Goal: Feedback & Contribution: Contribute content

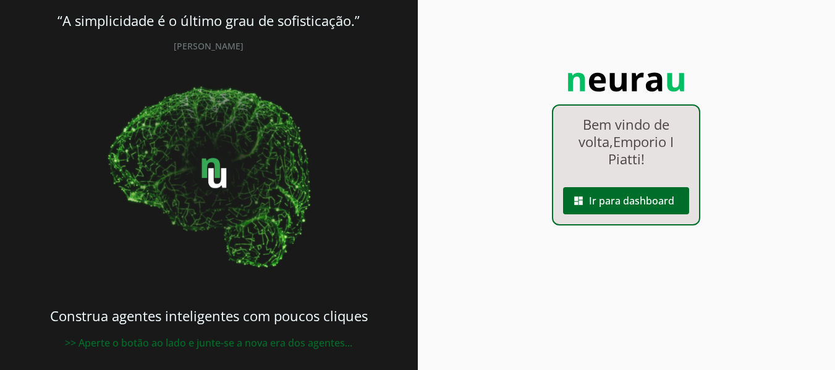
scroll to position [28, 0]
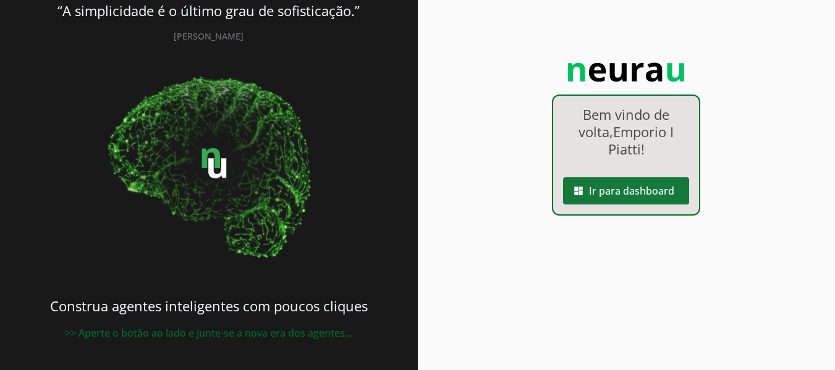
click at [616, 200] on span at bounding box center [626, 191] width 126 height 30
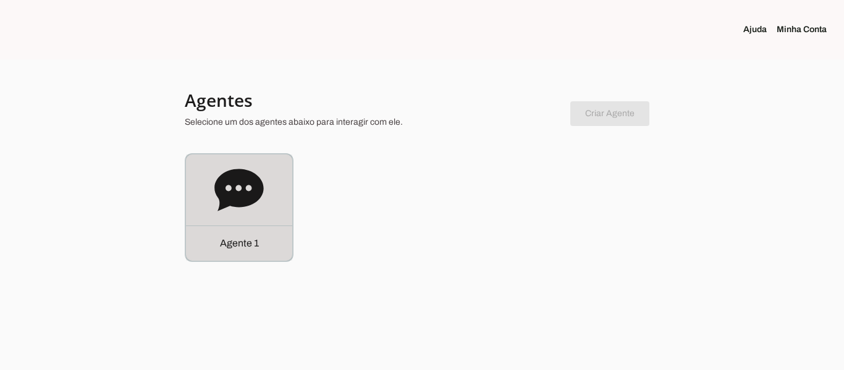
click at [253, 208] on icon at bounding box center [239, 190] width 49 height 49
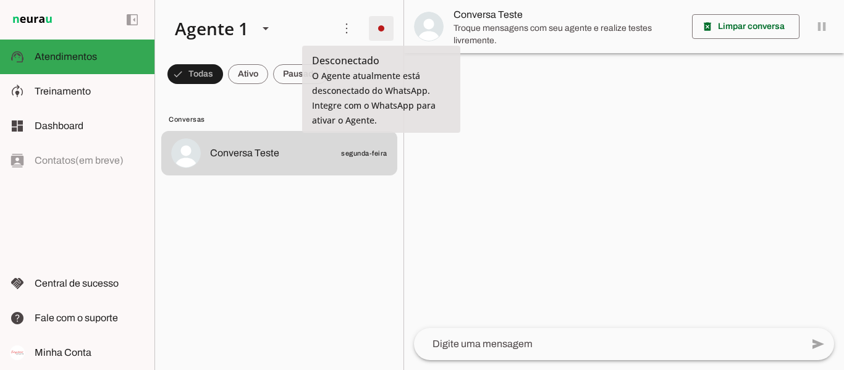
click at [386, 28] on span at bounding box center [382, 29] width 30 height 30
click at [534, 69] on slot at bounding box center [559, 75] width 50 height 45
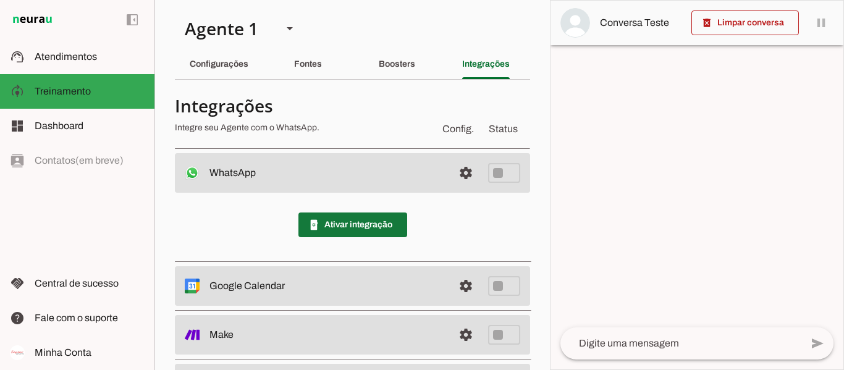
click at [400, 224] on span at bounding box center [353, 225] width 109 height 30
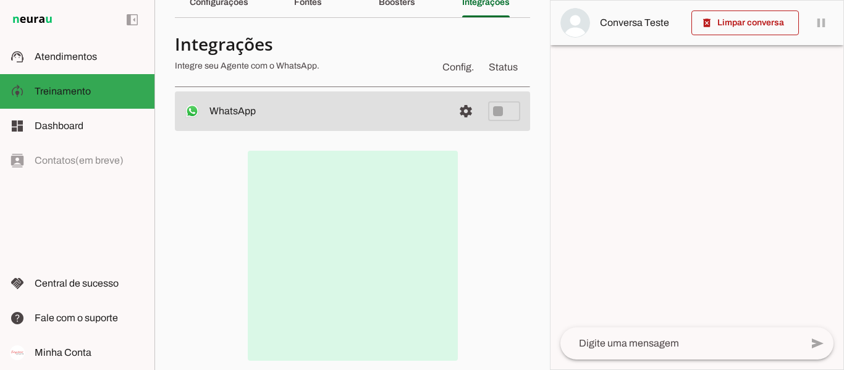
scroll to position [124, 0]
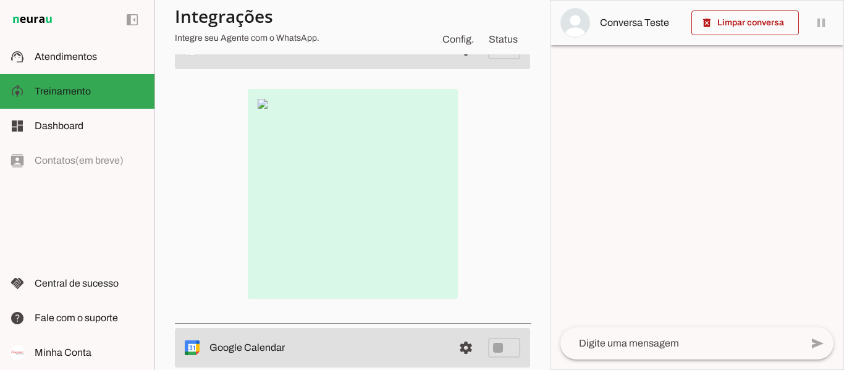
click at [257, 105] on img at bounding box center [353, 194] width 210 height 210
click at [498, 208] on div at bounding box center [353, 194] width 316 height 210
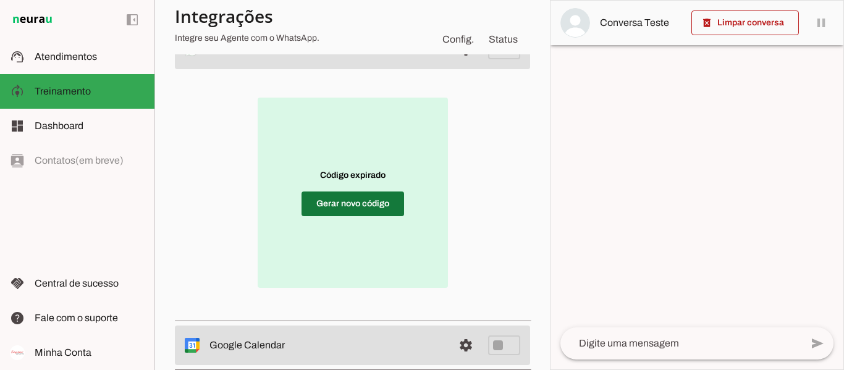
click at [336, 203] on span at bounding box center [353, 204] width 103 height 30
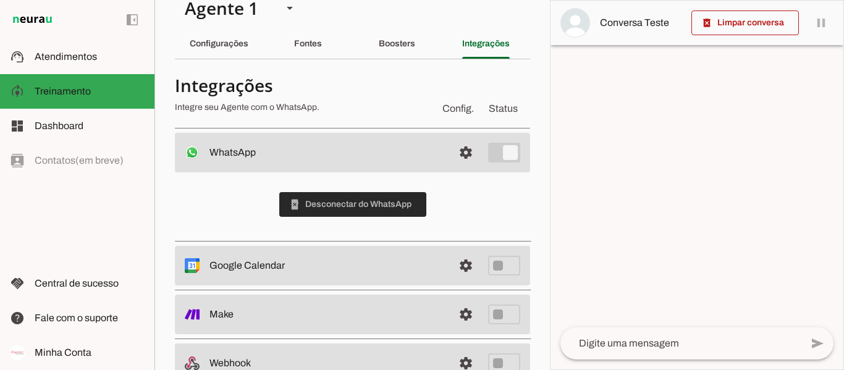
scroll to position [0, 0]
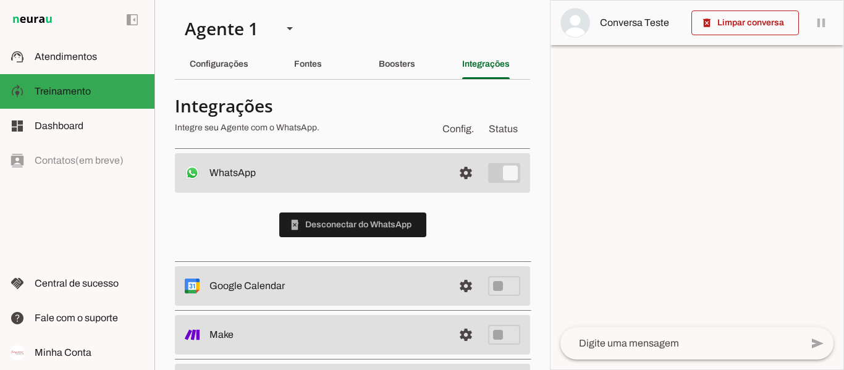
click at [380, 16] on section "Agente 1 Criar Agente Você atingiu o limite de IAs Neurau permitidas. Atualize …" at bounding box center [353, 185] width 396 height 370
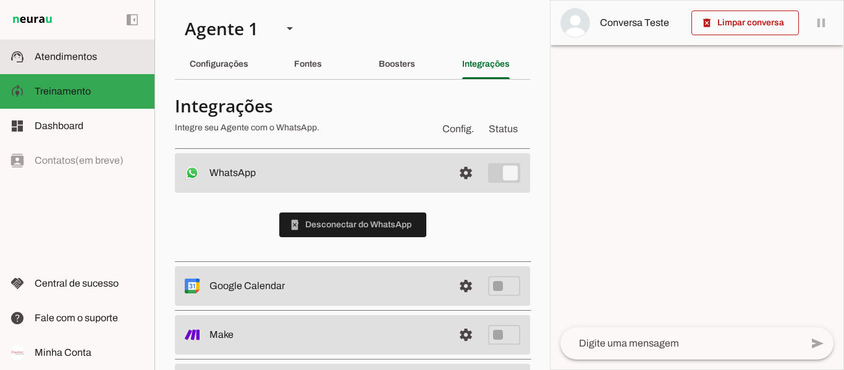
click at [100, 57] on slot at bounding box center [90, 56] width 110 height 15
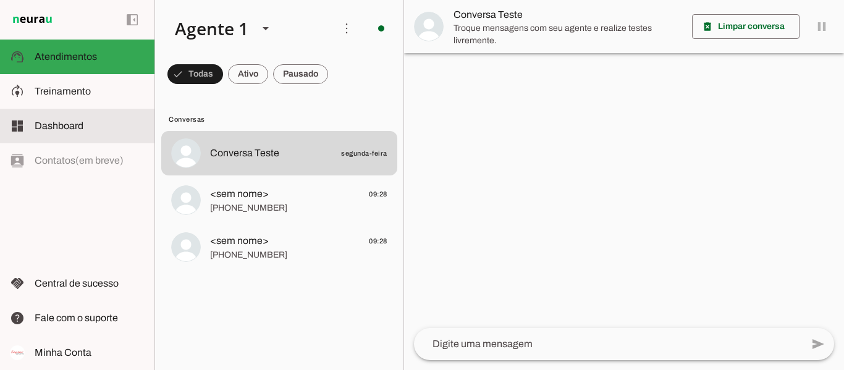
click at [80, 121] on span "Dashboard" at bounding box center [59, 126] width 49 height 11
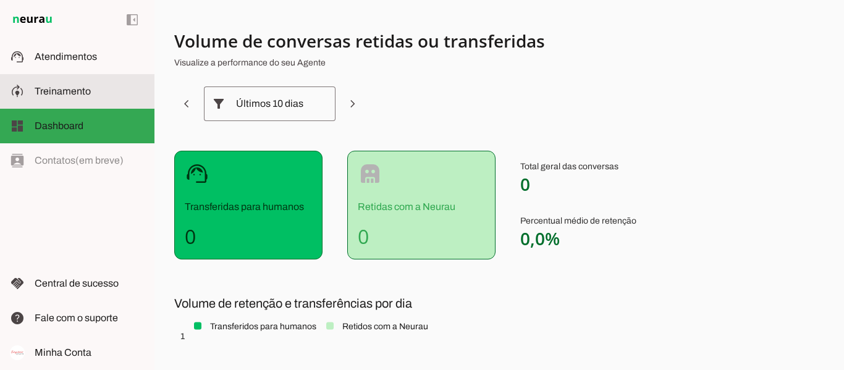
click at [77, 88] on span "Treinamento" at bounding box center [63, 91] width 56 height 11
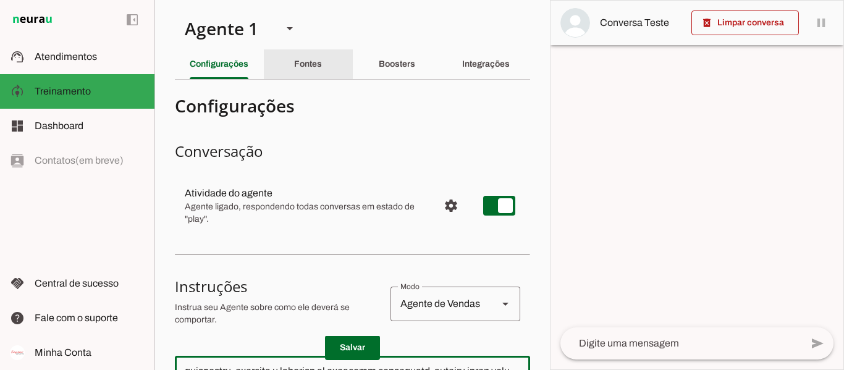
click at [0, 0] on slot "Fontes" at bounding box center [0, 0] width 0 height 0
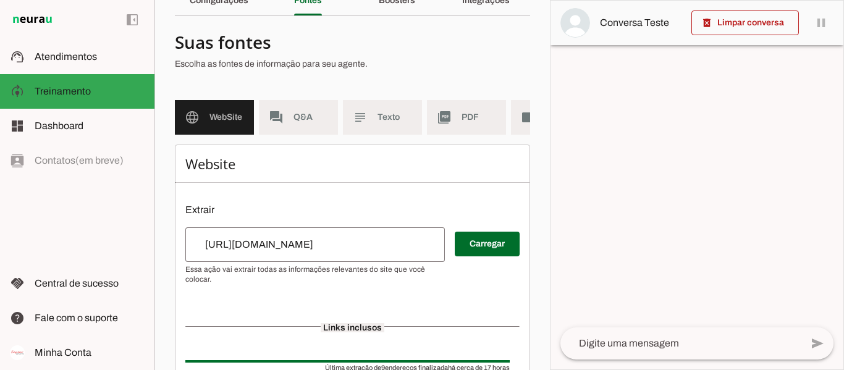
scroll to position [62, 0]
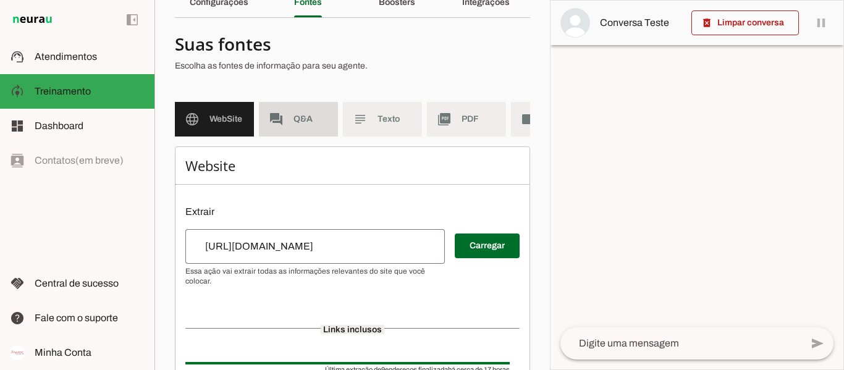
click at [288, 119] on md-item "forum Q&A" at bounding box center [298, 119] width 79 height 35
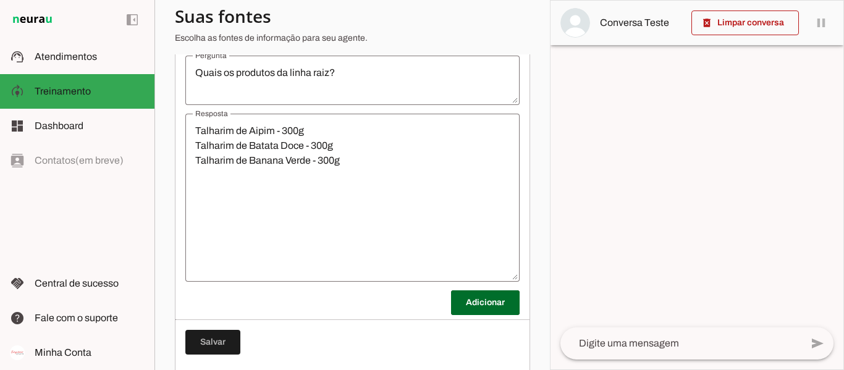
scroll to position [540, 0]
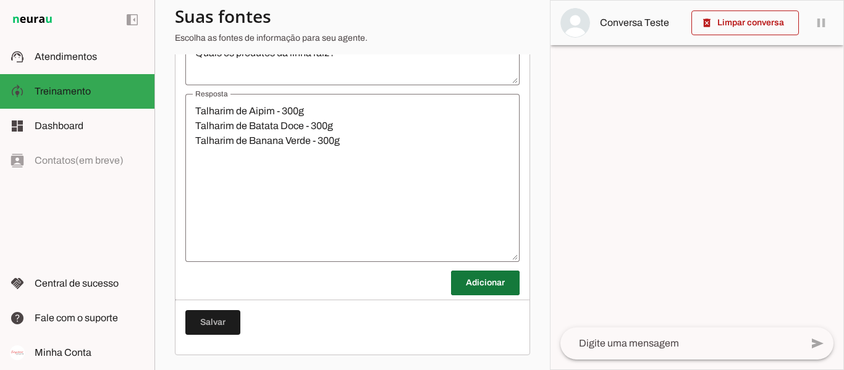
click at [482, 278] on span at bounding box center [485, 283] width 69 height 30
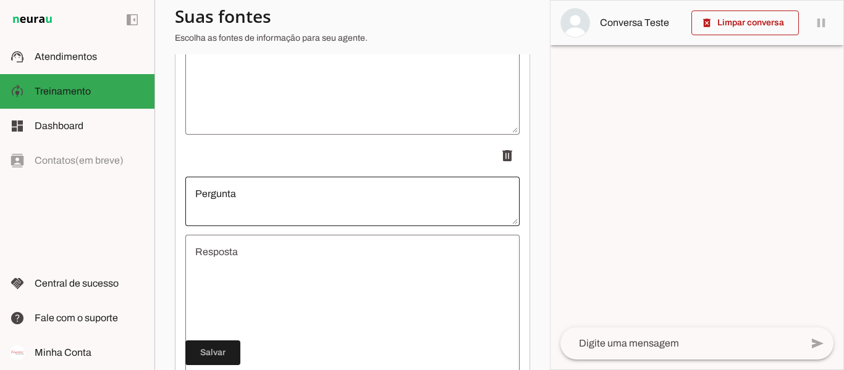
scroll to position [664, 0]
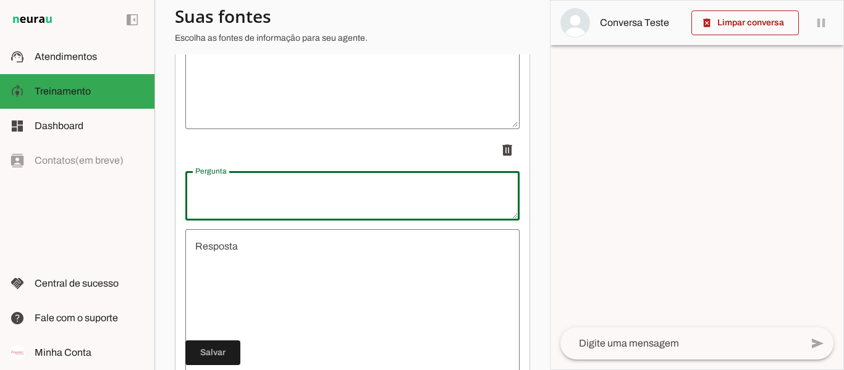
click at [272, 201] on textarea "Pergunta" at bounding box center [352, 196] width 334 height 30
type textarea "Quais os produtos da linha gourmet?"
type md-outlined-text-field "Quais os produtos da linha gourmet?"
click at [305, 259] on textarea "Resposta" at bounding box center [352, 313] width 334 height 148
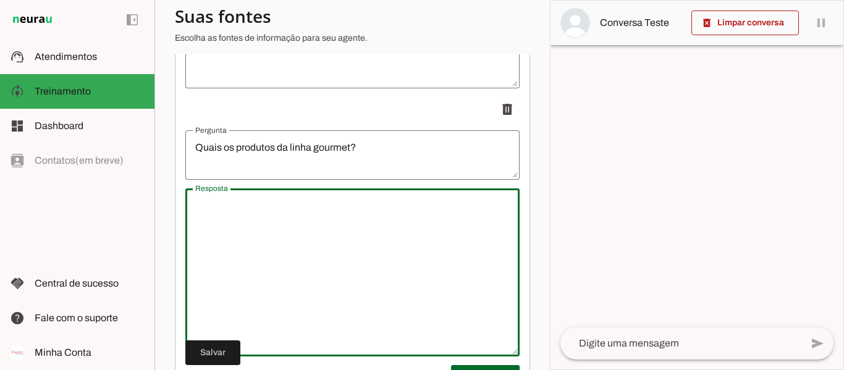
scroll to position [726, 0]
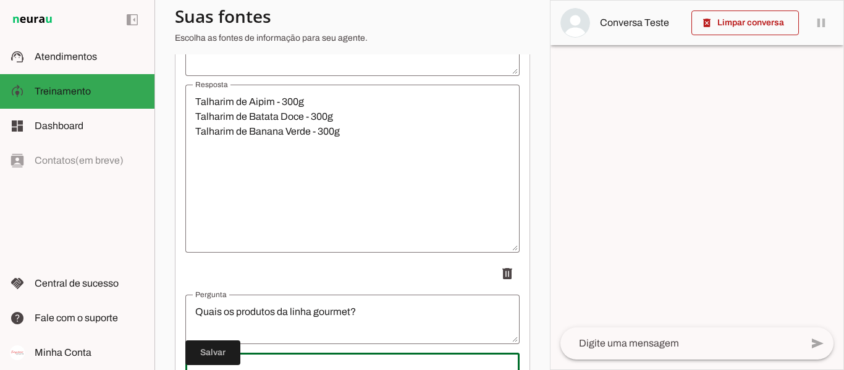
click at [362, 179] on textarea "Talharim de Aipim - 300g Talharim de Batata Doce - 300g Talharim de Banana Verd…" at bounding box center [352, 169] width 334 height 148
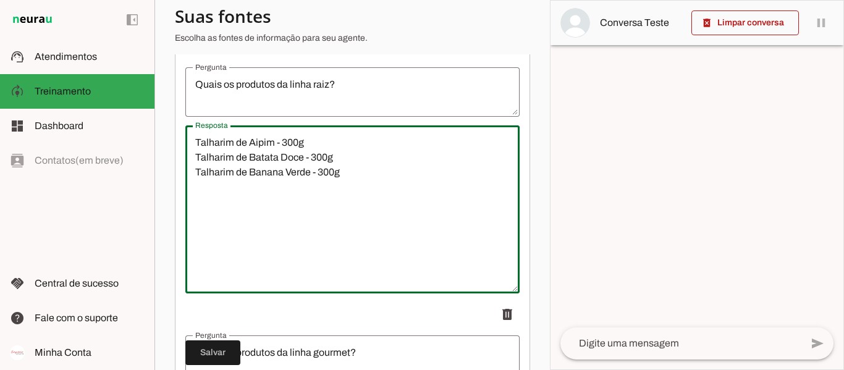
scroll to position [478, 0]
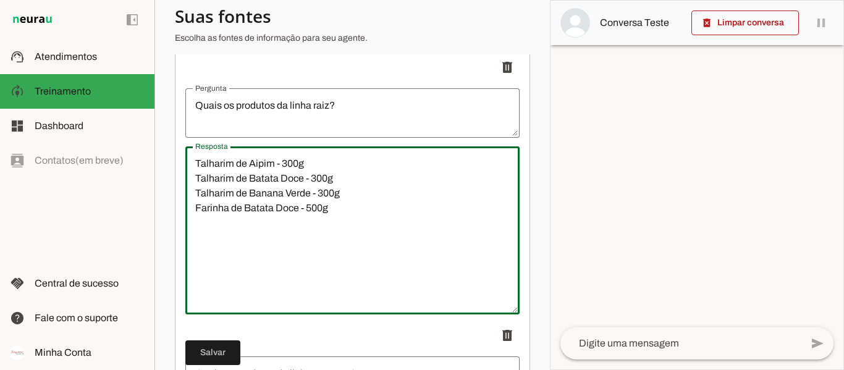
type textarea "Talharim de Aipim - 300g Talharim de Batata Doce - 300g Talharim de Banana Verd…"
type md-outlined-text-field "Talharim de Aipim - 300g Talharim de Batata Doce - 300g Talharim de Banana Verd…"
type textarea "Talharim de Aipim - 300g Talharim de Batata Doce - 300g Talharim de Banana Verd…"
type md-outlined-text-field "Talharim de Aipim - 300g Talharim de Batata Doce - 300g Talharim de Banana Verd…"
type textarea "Talharim de Aipim - 300g Talharim de Batata Doce - 300g Talharim de Banana Verd…"
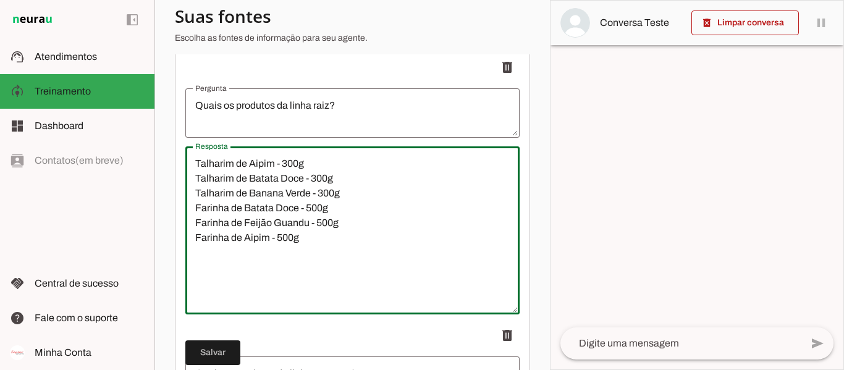
type md-outlined-text-field "Talharim de Aipim - 300g Talharim de Batata Doce - 300g Talharim de Banana Verd…"
click at [280, 174] on textarea "Talharim de Aipim - 300g Talharim de Batata Doce - 300g Talharim de Banana Verd…" at bounding box center [352, 230] width 334 height 148
click at [310, 191] on textarea "Talharim de Aipim 300g Talharim de Batata Doce - 300g Talharim de Banana Verde …" at bounding box center [352, 230] width 334 height 148
click at [320, 203] on textarea "Talharim de Aipim 300g Talharim de Batata Doce 300g Talharim de Banana Verde - …" at bounding box center [352, 230] width 334 height 148
click at [304, 217] on textarea "Talharim de Aipim 300g Talharim de Batata Doce 300g Talharim de Banana Verde 30…" at bounding box center [352, 230] width 334 height 148
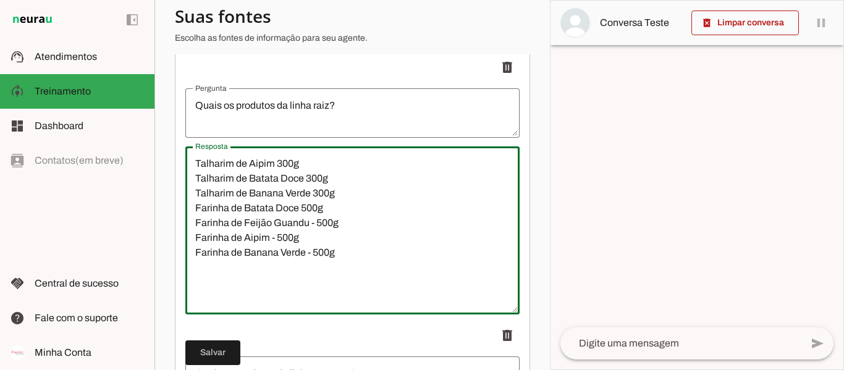
click at [315, 230] on textarea "Talharim de Aipim 300g Talharim de Batata Doce 300g Talharim de Banana Verde 30…" at bounding box center [352, 230] width 334 height 148
click at [278, 247] on textarea "Talharim de Aipim 300g Talharim de Batata Doce 300g Talharim de Banana Verde 30…" at bounding box center [352, 230] width 334 height 148
click at [313, 263] on textarea "Talharim de Aipim 300g Talharim de Batata Doce 300g Talharim de Banana Verde 30…" at bounding box center [352, 230] width 334 height 148
click at [308, 273] on textarea "Talharim de Aipim 300g Talharim de Batata Doce 300g Talharim de Banana Verde 30…" at bounding box center [352, 230] width 334 height 148
drag, startPoint x: 272, startPoint y: 278, endPoint x: 198, endPoint y: 277, distance: 74.2
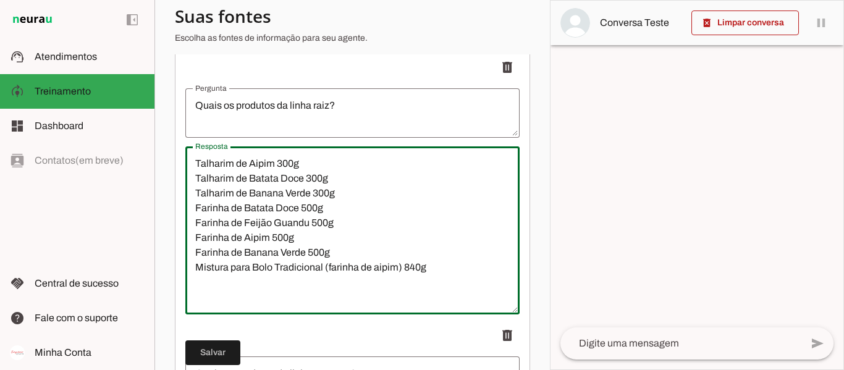
click at [198, 277] on textarea "Talharim de Aipim 300g Talharim de Batata Doce 300g Talharim de Banana Verde 30…" at bounding box center [352, 230] width 334 height 148
click at [216, 289] on textarea "Talharim de Aipim 300g Talharim de Batata Doce 300g Talharim de Banana Verde 30…" at bounding box center [352, 230] width 334 height 148
paste textarea "Mistura para Bolo"
type textarea "Talharim de Aipim 300g Talharim de Batata Doce 300g Talharim de Banana Verde 30…"
type md-outlined-text-field "Talharim de Aipim 300g Talharim de Batata Doce 300g Talharim de Banana Verde 30…"
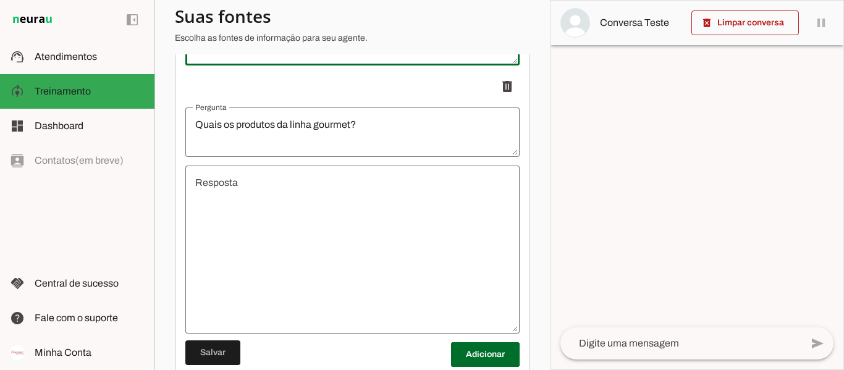
scroll to position [788, 0]
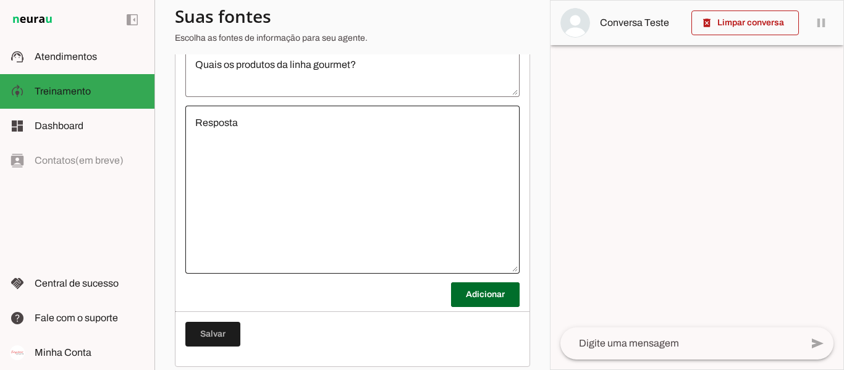
click at [284, 121] on div at bounding box center [352, 190] width 334 height 168
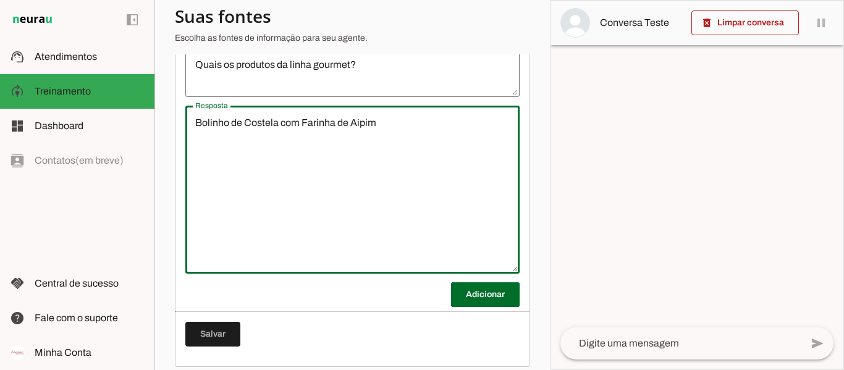
type textarea "Bolinho de Costela com Farinha de Aipim"
type md-outlined-text-field "Bolinho de Costela com Farinha de Aipim"
type textarea "Bolinho de Costela com Farinha de Aipim 300g"
type md-outlined-text-field "Bolinho de Costela com Farinha de Aipim 300g"
type textarea "Bolinho de Costela com Farinha de Aipim 300g Croquete de Carne com Farinha de A…"
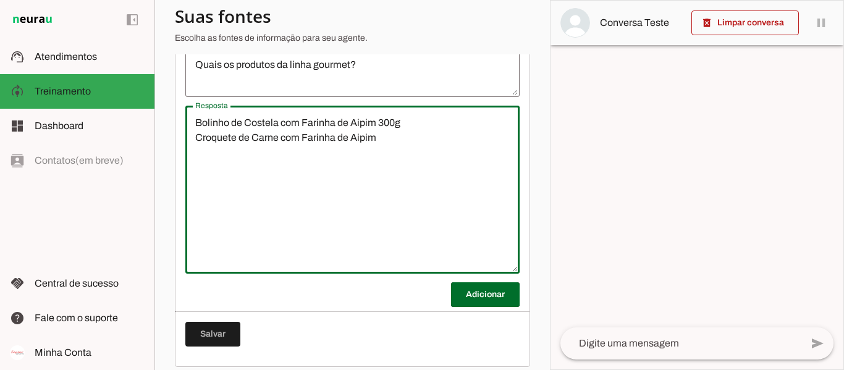
type md-outlined-text-field "Bolinho de Costela com Farinha de Aipim 300g Croquete de Carne com Farinha de A…"
type textarea "Bolinho de Costela com Farinha de Aipim 300g Croquete de Carne com Farinha de A…"
type md-outlined-text-field "Bolinho de Costela com Farinha de Aipim 300g Croquete de Carne com Farinha de A…"
type textarea "Bolinho de Costela com Farinha de Aipim 300g Croquete de Carne com Farinha de A…"
type md-outlined-text-field "Bolinho de Costela com Farinha de Aipim 300g Croquete de Carne com Farinha de A…"
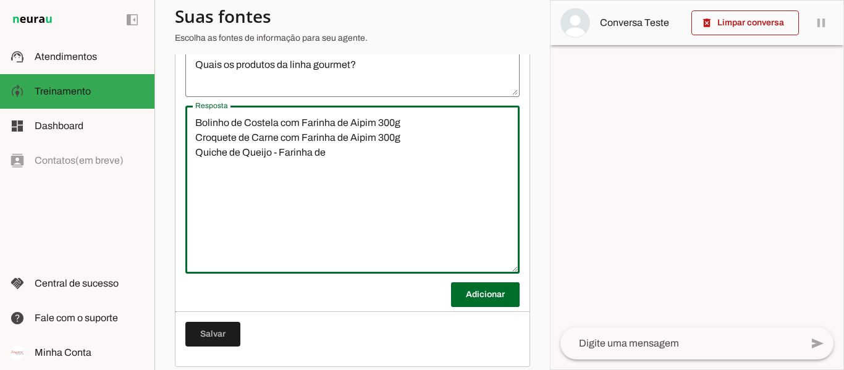
click at [273, 163] on textarea "Bolinho de Costela com Farinha de Aipim 300g Croquete de Carne com Farinha de A…" at bounding box center [352, 190] width 334 height 148
type textarea "Bolinho de Costela com Farinha de Aipim 300g Croquete de Carne com Farinha de A…"
type md-outlined-text-field "Bolinho de Costela com Farinha de Aipim 300g Croquete de Carne com Farinha de A…"
type textarea "Bolinho de Costela com Farinha de Aipim 300g Croquete de Carne com Farinha de A…"
type md-outlined-text-field "Bolinho de Costela com Farinha de Aipim 300g Croquete de Carne com Farinha de A…"
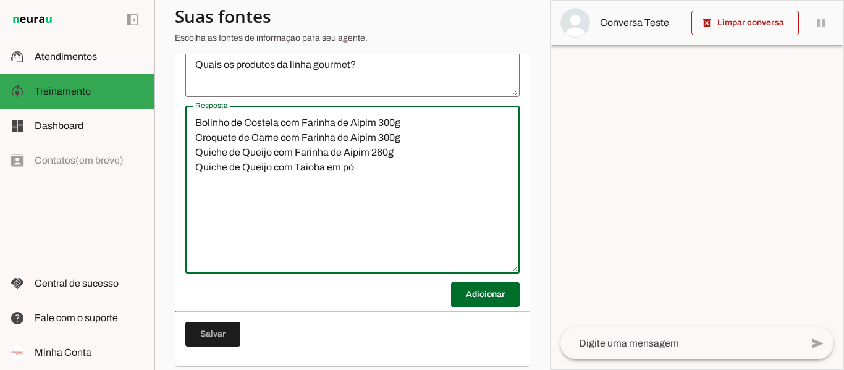
type textarea "Bolinho de Costela com Farinha de Aipim 300g Croquete de Carne com Farinha de A…"
type md-outlined-text-field "Bolinho de Costela com Farinha de Aipim 300g Croquete de Carne com Farinha de A…"
type textarea "Bolinho de Costela com Farinha de Aipim 300g Croquete de Carne com Farinha de A…"
type md-outlined-text-field "Bolinho de Costela com Farinha de Aipim 300g Croquete de Carne com Farinha de A…"
type textarea "Bolinho de Costela com Farinha de Aipim 300g Croquete de Carne com Farinha de A…"
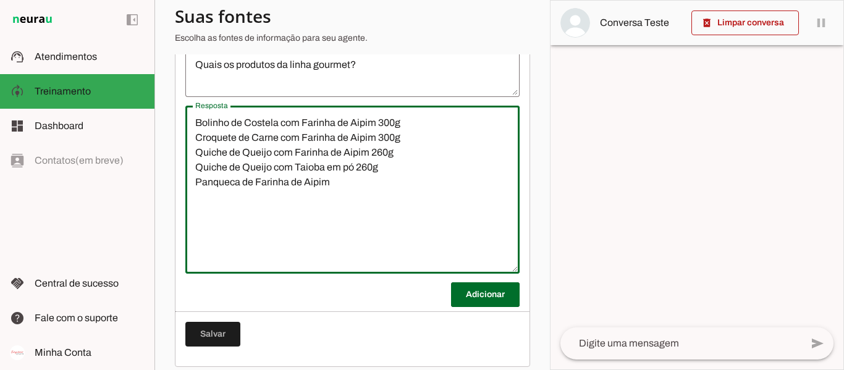
type md-outlined-text-field "Bolinho de Costela com Farinha de Aipim 300g Croquete de Carne com Farinha de A…"
type textarea "Bolinho de Costela com Farinha de Aipim 300g Croquete de Carne com Farinha de A…"
type md-outlined-text-field "Bolinho de Costela com Farinha de Aipim 300g Croquete de Carne com Farinha de A…"
click at [366, 194] on textarea "Bolinho de Costela com Farinha de Aipim 300g Croquete de Carne com Farinha de A…" at bounding box center [352, 190] width 334 height 148
type textarea "Bolinho de Costela com Farinha de Aipim 300g Croquete de Carne com Farinha de A…"
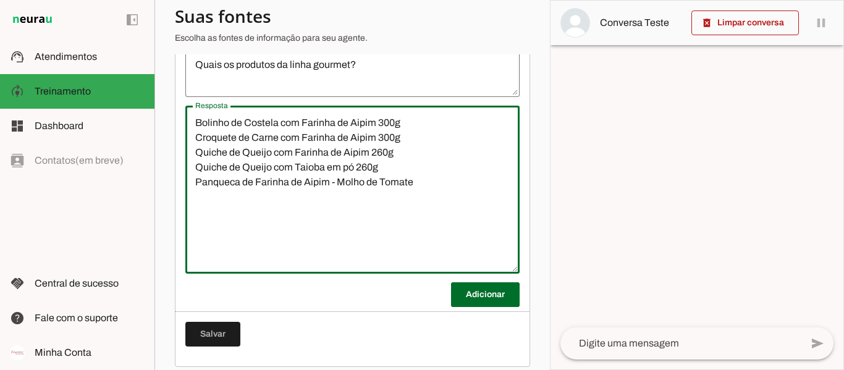
type md-outlined-text-field "Bolinho de Costela com Farinha de Aipim 300g Croquete de Carne com Farinha de A…"
type textarea "Bolinho de Costela com Farinha de Aipim 300g Croquete de Carne com Farinha de A…"
type md-outlined-text-field "Bolinho de Costela com Farinha de Aipim 300g Croquete de Carne com Farinha de A…"
type textarea "Bolinho de Costela com Farinha de Aipim 300g Croquete de Carne com Farinha de A…"
type md-outlined-text-field "Bolinho de Costela com Farinha de Aipim 300g Croquete de Carne com Farinha de A…"
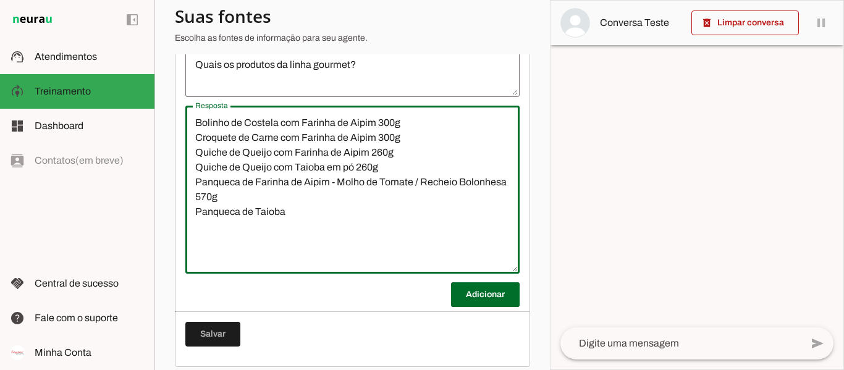
type textarea "Bolinho de Costela com Farinha de Aipim 300g Croquete de Carne com Farinha de A…"
type md-outlined-text-field "Bolinho de Costela com Farinha de Aipim 300g Croquete de Carne com Farinha de A…"
type textarea "Bolinho de Costela com Farinha de Aipim 300g Croquete de Carne com Farinha de A…"
type md-outlined-text-field "Bolinho de Costela com Farinha de Aipim 300g Croquete de Carne com Farinha de A…"
type textarea "Bolinho de Costela com Farinha de Aipim 300g Croquete de Carne com Farinha de A…"
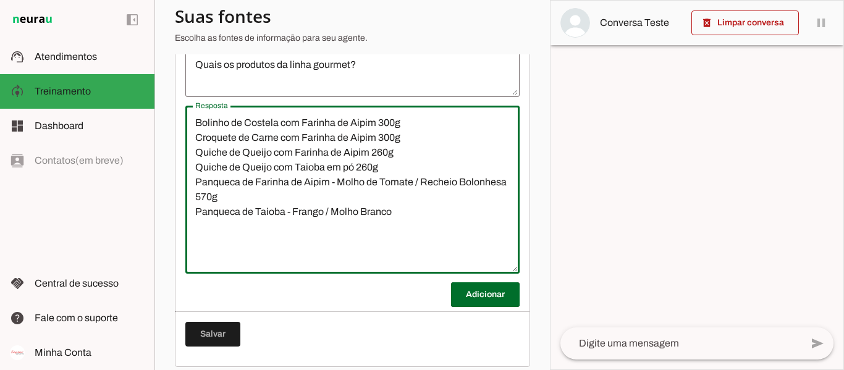
type md-outlined-text-field "Bolinho de Costela com Farinha de Aipim 300g Croquete de Carne com Farinha de A…"
type textarea "Bolinho de Costela com Farinha de Aipim 300g Croquete de Carne com Farinha de A…"
type md-outlined-text-field "Bolinho de Costela com Farinha de Aipim 300g Croquete de Carne com Farinha de A…"
click at [481, 247] on textarea "Bolinho de Costela com Farinha de Aipim 300g Croquete de Carne com Farinha de A…" at bounding box center [352, 190] width 334 height 148
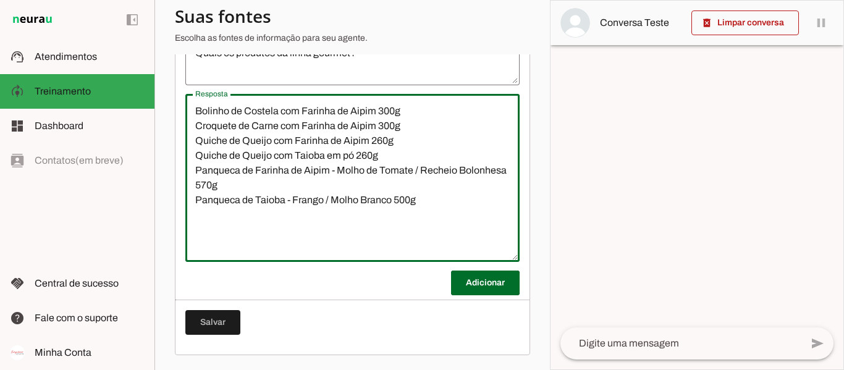
scroll to position [809, 0]
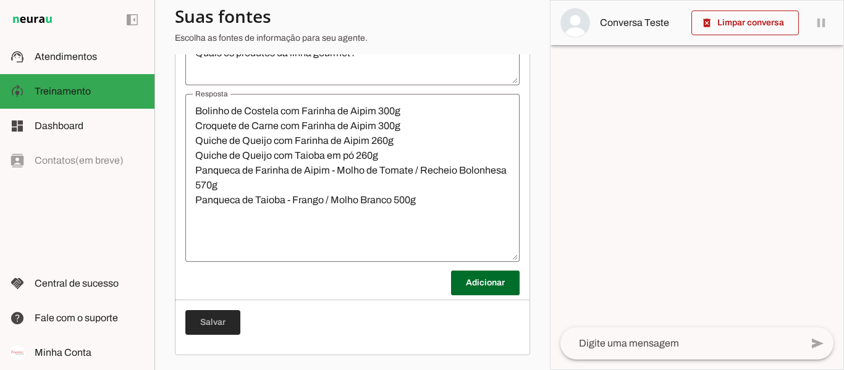
click at [228, 324] on span at bounding box center [212, 323] width 55 height 30
type textarea "Talharim de Aipim 300g Talharim de Batata Doce 300g Talharim de Banana Verde 30…"
click at [462, 287] on span at bounding box center [485, 283] width 69 height 30
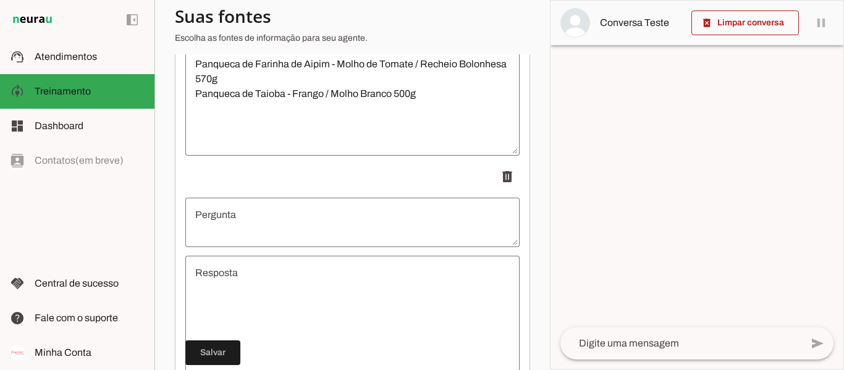
scroll to position [1056, 0]
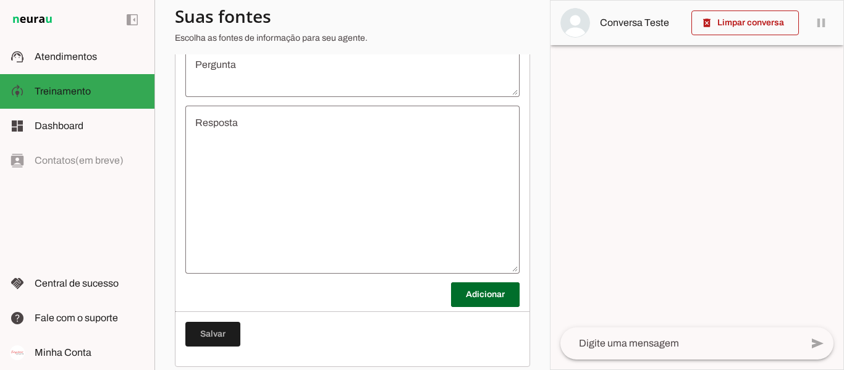
click at [228, 87] on textarea "Pergunta" at bounding box center [352, 72] width 334 height 30
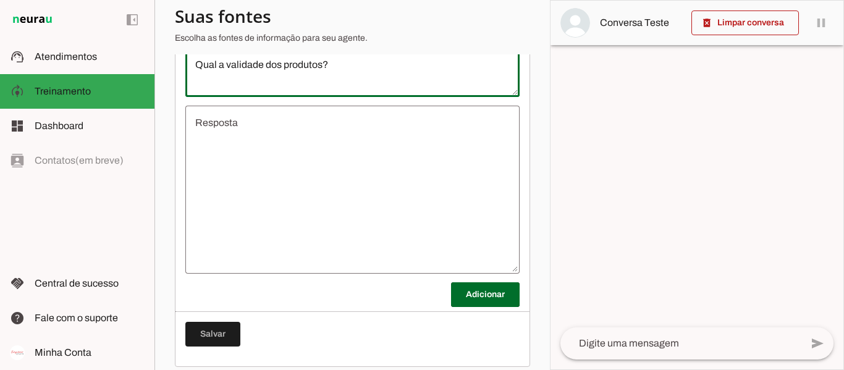
type textarea "Qual a validade dos produtos?"
type md-outlined-text-field "Qual a validade dos produtos?"
click at [240, 136] on textarea "Resposta" at bounding box center [352, 190] width 334 height 148
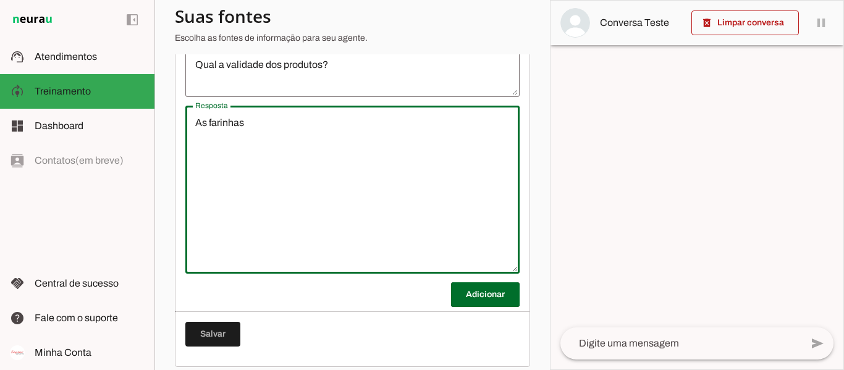
type textarea "As farinhas"
type md-outlined-text-field "As farinhas"
type textarea "As farinhas fechadas tem validade de"
type md-outlined-text-field "As farinhas fechadas tem validade de"
click at [425, 134] on textarea "As farinhas fechadas tem validade de até 12 meses. As massas" at bounding box center [352, 190] width 334 height 148
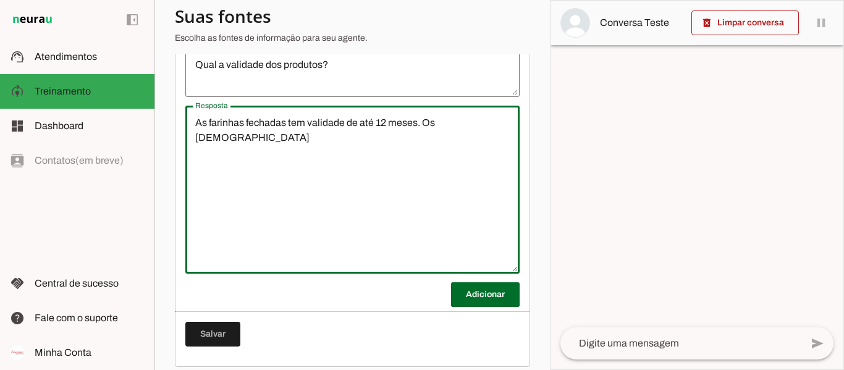
click at [423, 134] on textarea "As farinhas fechadas tem validade de até 12 meses. Os [DEMOGRAPHIC_DATA]" at bounding box center [352, 190] width 334 height 148
click at [372, 153] on textarea "As farinhas fechadas tem validade de até 12 meses. Os [DEMOGRAPHIC_DATA]" at bounding box center [352, 190] width 334 height 148
type textarea "As farinhas fechadas tem validade de até 12 meses. Os talharins fechados tem va…"
type md-outlined-text-field "As farinhas fechadas tem validade de até 12 meses. Os talharins fechados tem va…"
click at [249, 132] on textarea "As farinhas fechadas tem validade de até 12 meses. Os talharins fechados tem va…" at bounding box center [352, 190] width 334 height 148
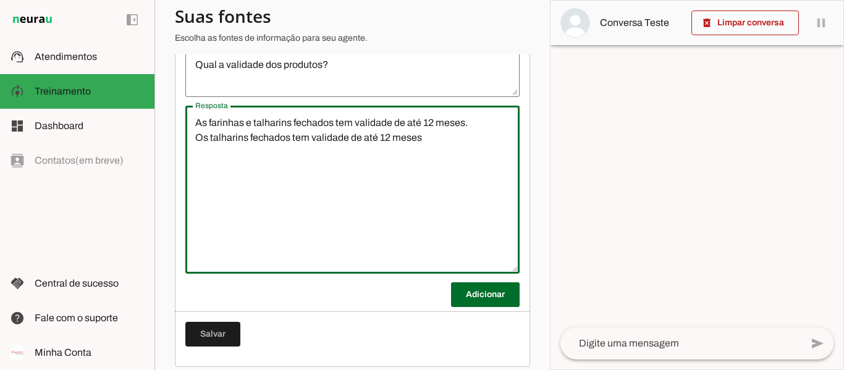
drag, startPoint x: 447, startPoint y: 150, endPoint x: 195, endPoint y: 150, distance: 252.2
click at [195, 150] on textarea "As farinhas e talharins fechados tem validade de até 12 meses. Os talharins fec…" at bounding box center [352, 190] width 334 height 148
type textarea "As farinhas e talharins fechados tem validade de até 12 meses."
type md-outlined-text-field "As farinhas e talharins fechados tem validade de até 12 meses."
type textarea "As farinhas e talharins fechados tem validade de até 12 meses. Após aberto mant…"
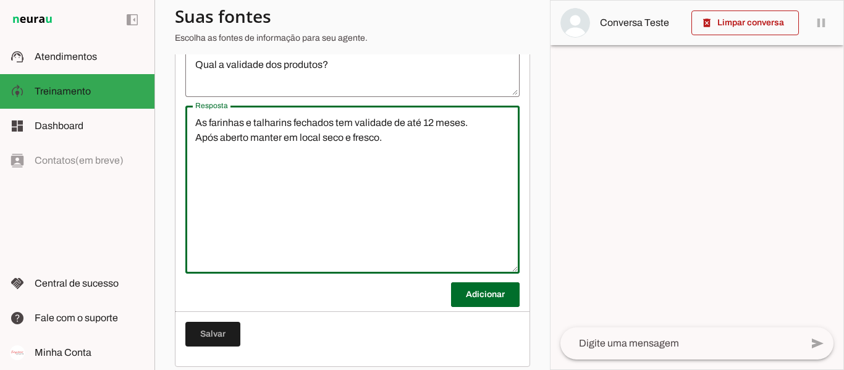
type md-outlined-text-field "As farinhas e talharins fechados tem validade de até 12 meses. Após aberto mant…"
click at [269, 77] on textarea "Qual a validade dos produtos?" at bounding box center [352, 72] width 334 height 30
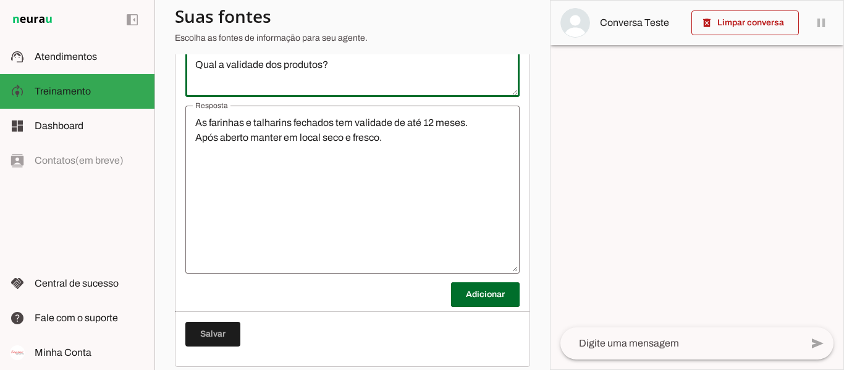
click at [328, 78] on textarea "Qual a validade dos produtos?" at bounding box center [352, 72] width 334 height 30
click at [321, 74] on textarea "Qual a validade das farinhas e dos talharins" at bounding box center [352, 72] width 334 height 30
click at [390, 60] on div "Qual a validade das farinhas ?" at bounding box center [352, 72] width 334 height 49
type textarea "Qual a validade das farinhas ?"
type md-outlined-text-field "Qual a validade das farinhas ?"
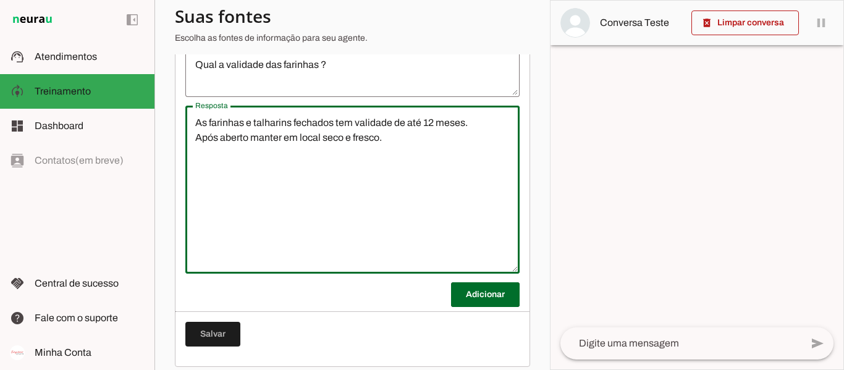
drag, startPoint x: 245, startPoint y: 132, endPoint x: 292, endPoint y: 132, distance: 47.6
click at [292, 132] on textarea "As farinhas e talharins fechados tem validade de até 12 meses. Após aberto mant…" at bounding box center [352, 190] width 334 height 148
click at [441, 155] on textarea "As farinhas fechados tem validade de até 12 meses. Após aberto manter em local …" at bounding box center [352, 190] width 334 height 148
click at [249, 147] on textarea "As farinhas fechados tem validade de até 12 meses. Após aberto manter em local …" at bounding box center [352, 190] width 334 height 148
click at [449, 187] on textarea "As farinhas fechados tem validade de até 12 meses. Após abertas manter em local…" at bounding box center [352, 190] width 334 height 148
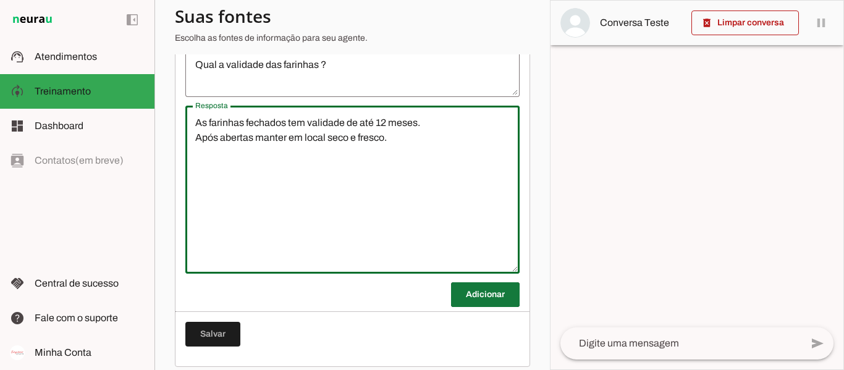
type textarea "As farinhas fechados tem validade de até 12 meses. Após abertas manter em local…"
type md-outlined-text-field "As farinhas fechados tem validade de até 12 meses. Após abertas manter em local…"
click at [463, 310] on span at bounding box center [485, 295] width 69 height 30
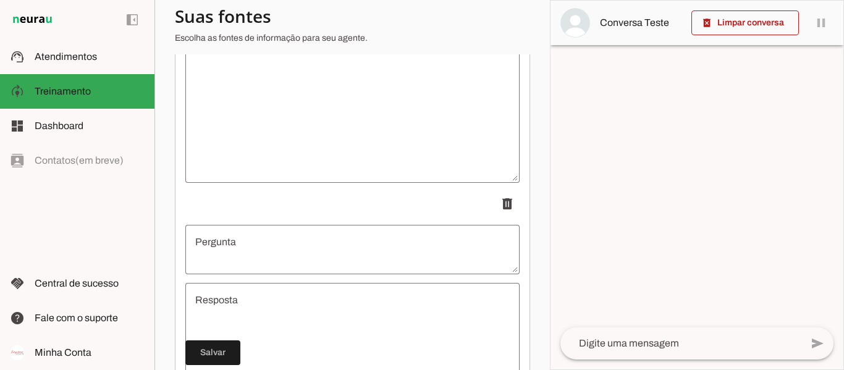
scroll to position [1303, 0]
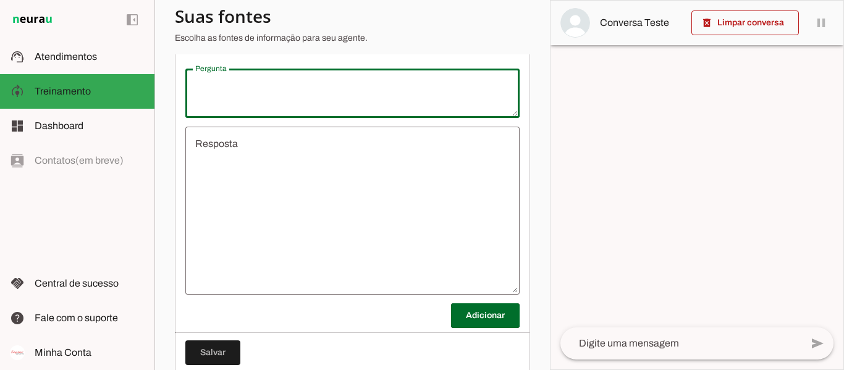
click at [235, 104] on textarea "Pergunta" at bounding box center [352, 94] width 334 height 30
type textarea "?"
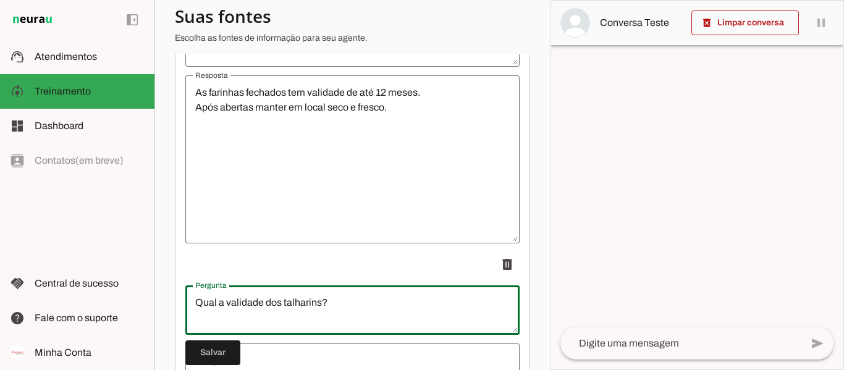
scroll to position [1056, 0]
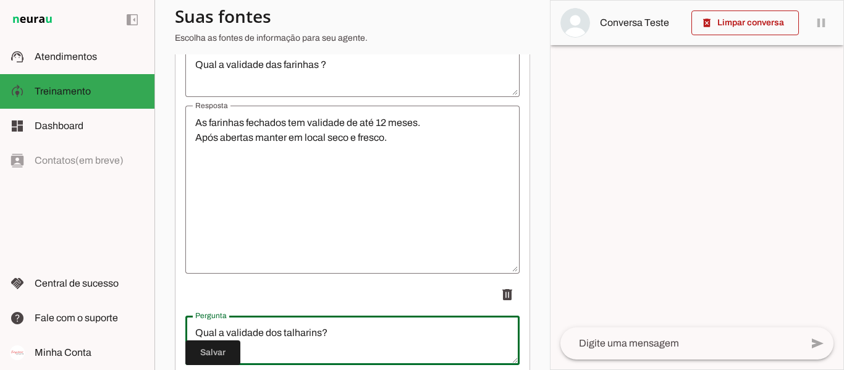
type textarea "Qual a validade dos talharins?"
type md-outlined-text-field "Qual a validade dos talharins?"
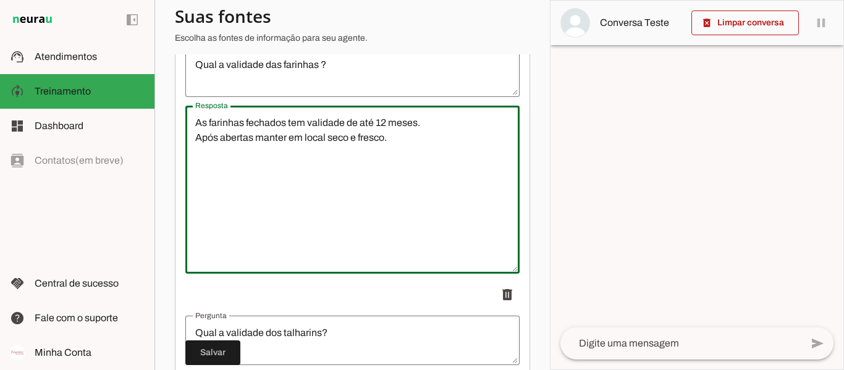
drag, startPoint x: 415, startPoint y: 155, endPoint x: 190, endPoint y: 128, distance: 226.1
click at [190, 128] on textarea "As farinhas fechados tem validade de até 12 meses. Após abertas manter em local…" at bounding box center [352, 190] width 334 height 148
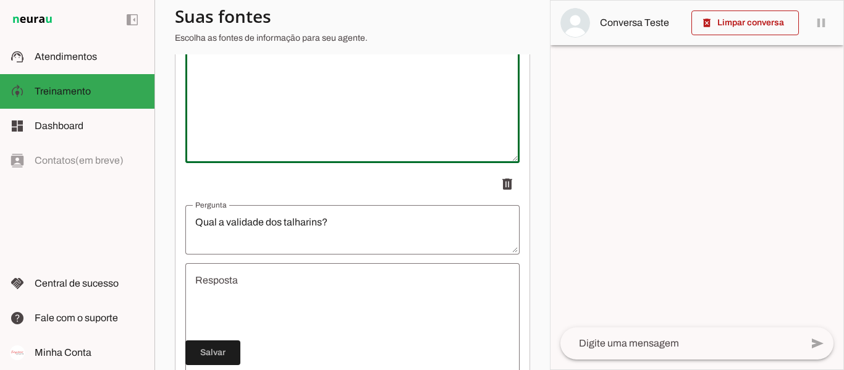
scroll to position [1345, 0]
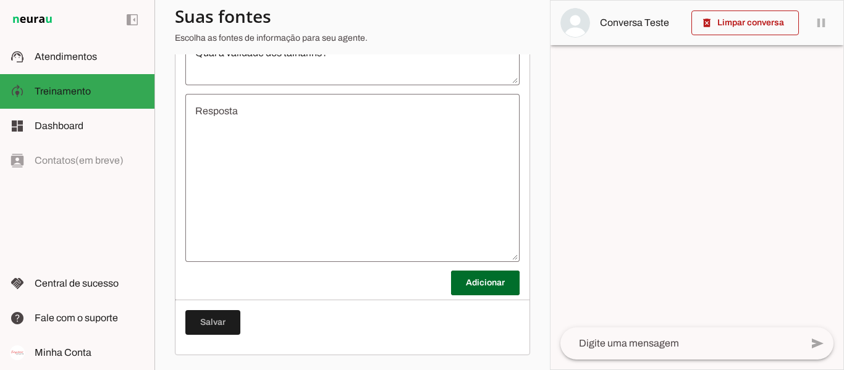
click at [287, 110] on textarea "Resposta" at bounding box center [352, 178] width 334 height 148
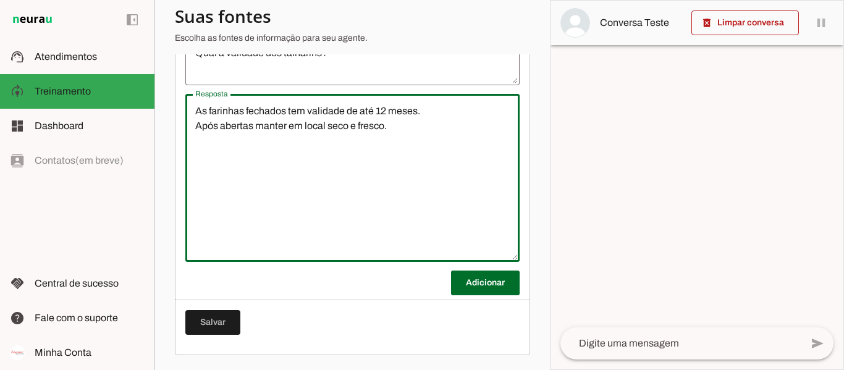
click at [342, 247] on textarea "As farinhas fechados tem validade de até 12 meses. Após abertas manter em local…" at bounding box center [352, 178] width 334 height 148
type textarea "As farinhas fechados tem validade de até 12 meses. Após abertas manter em local…"
type md-outlined-text-field "As farinhas fechados tem validade de até 12 meses. Após abertas manter em local…"
click at [452, 279] on span at bounding box center [485, 283] width 69 height 30
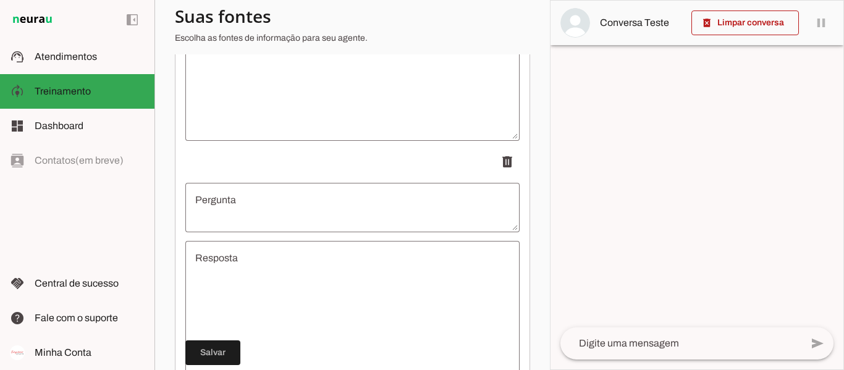
scroll to position [1469, 0]
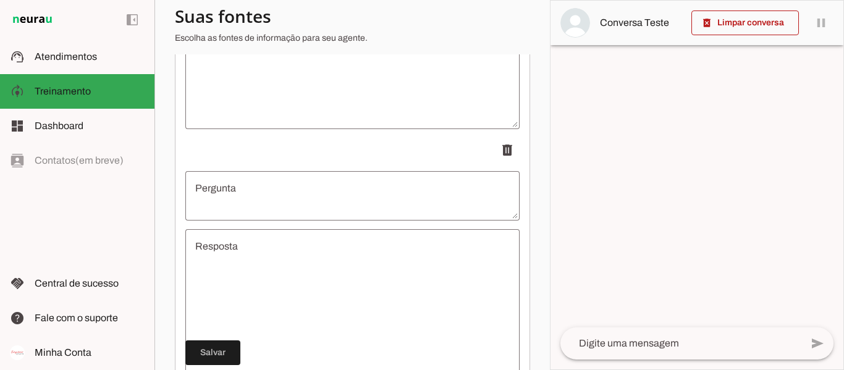
click at [252, 199] on textarea "Pergunta" at bounding box center [352, 196] width 334 height 30
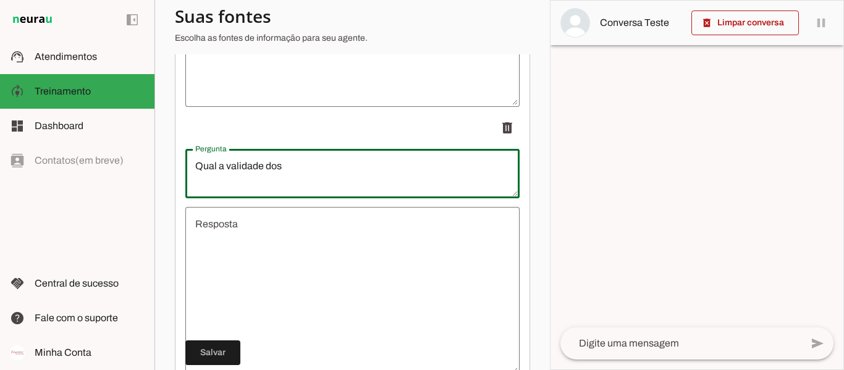
scroll to position [1531, 0]
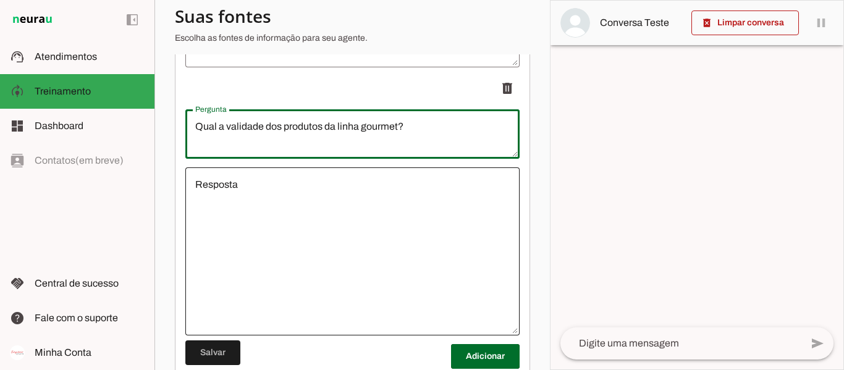
type textarea "Qual a validade dos produtos da linha gourmet?"
type md-outlined-text-field "Qual a validade dos produtos da linha gourmet?"
click at [330, 181] on div at bounding box center [352, 252] width 334 height 168
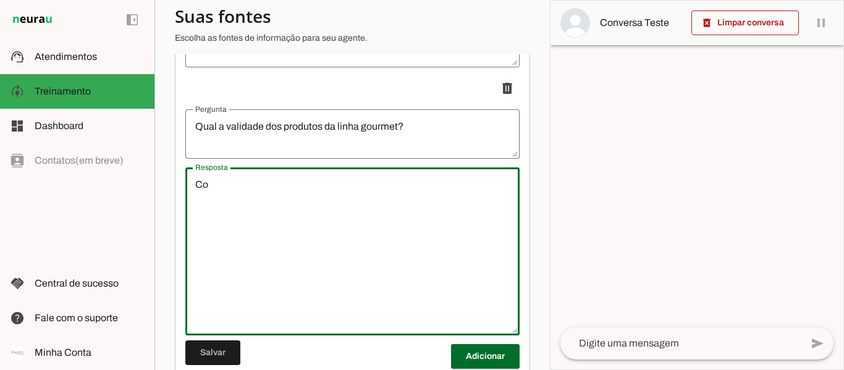
type textarea "C"
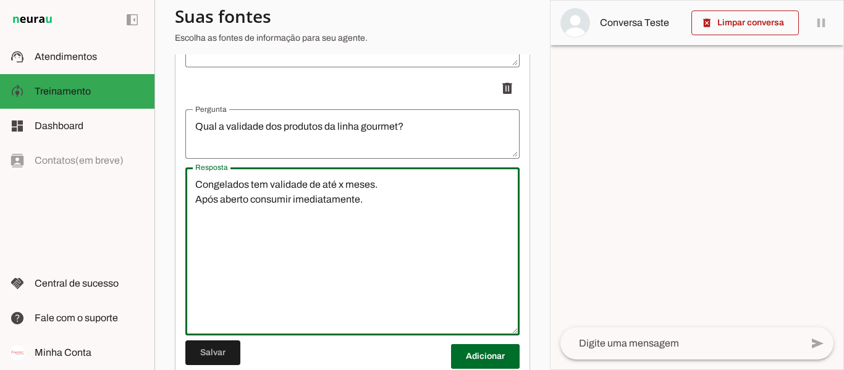
click at [462, 88] on p "delete" at bounding box center [352, 88] width 334 height 25
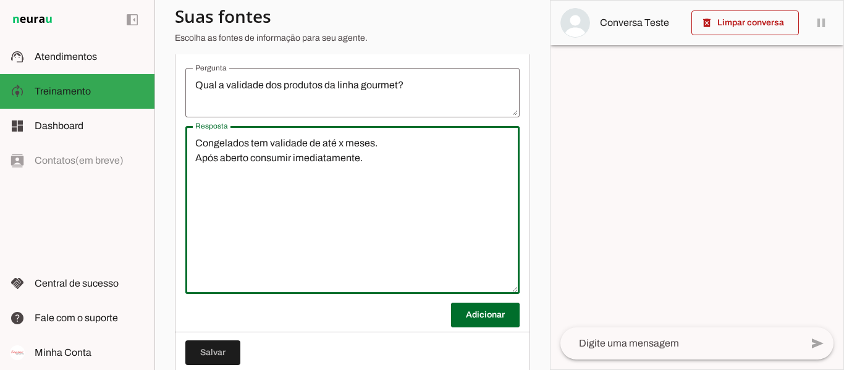
scroll to position [1593, 0]
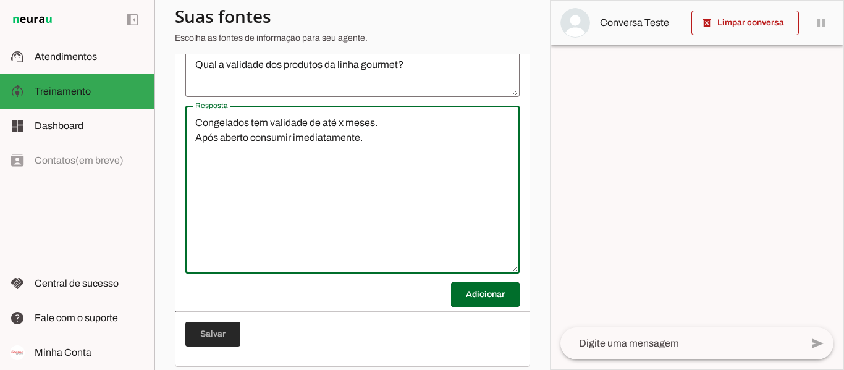
type textarea "Congelados tem validade de até x meses. Após aberto consumir imediatamente."
type md-outlined-text-field "Congelados tem validade de até x meses. Após aberto consumir imediatamente."
click at [218, 339] on span at bounding box center [212, 335] width 55 height 30
drag, startPoint x: 378, startPoint y: 192, endPoint x: 385, endPoint y: 195, distance: 6.7
click at [380, 192] on textarea "Congelados tem validade de até x meses. Após aberto consumir imediatamente." at bounding box center [352, 190] width 334 height 148
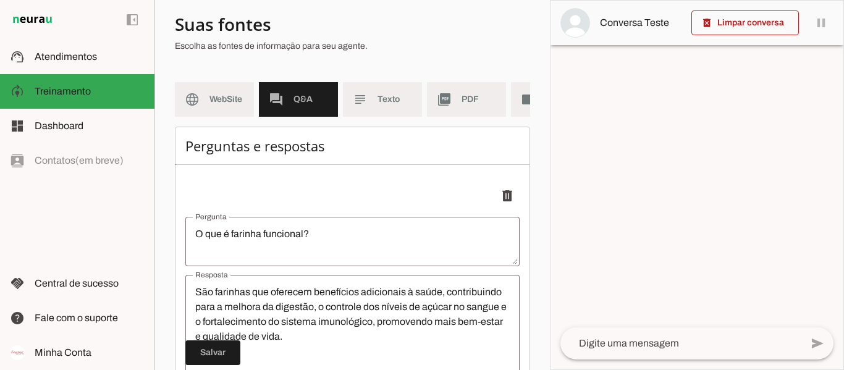
scroll to position [0, 0]
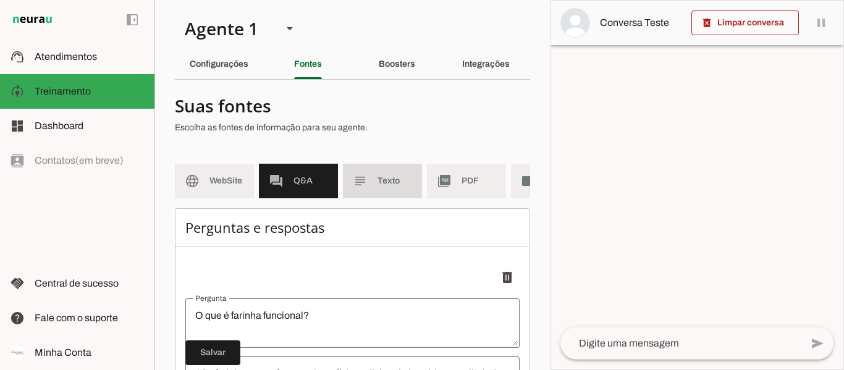
click at [398, 176] on span "Texto" at bounding box center [395, 181] width 35 height 12
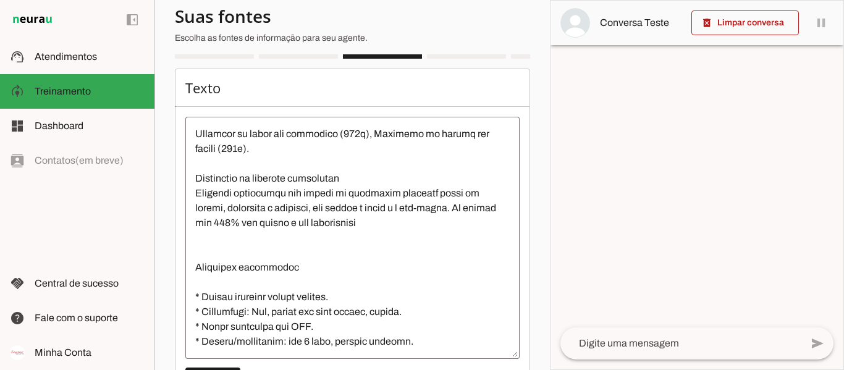
scroll to position [21, 0]
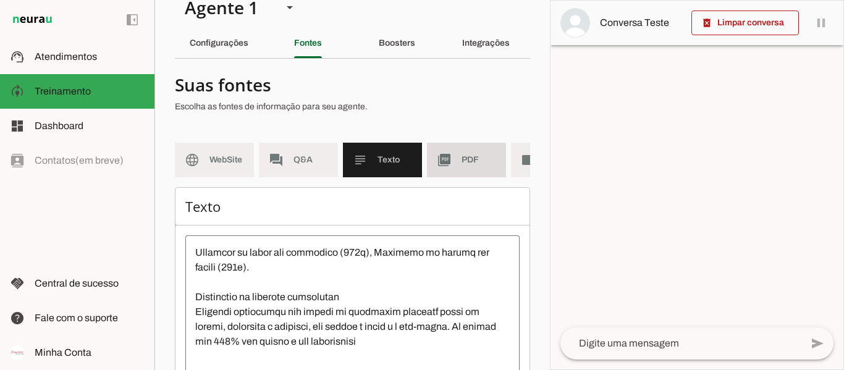
click at [459, 158] on md-item "picture_as_pdf PDF" at bounding box center [466, 160] width 79 height 35
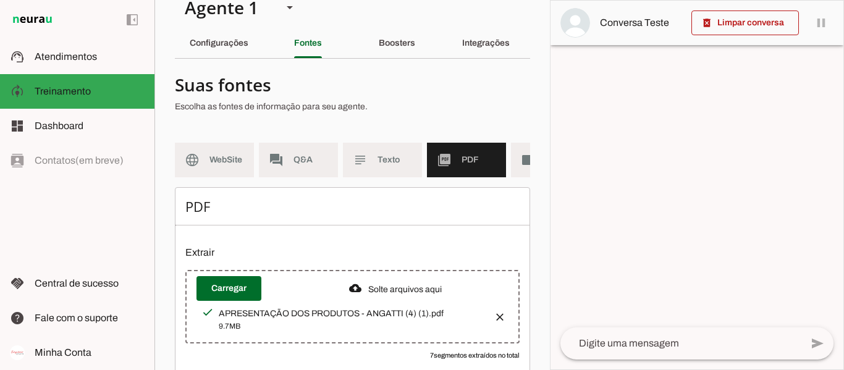
scroll to position [66, 0]
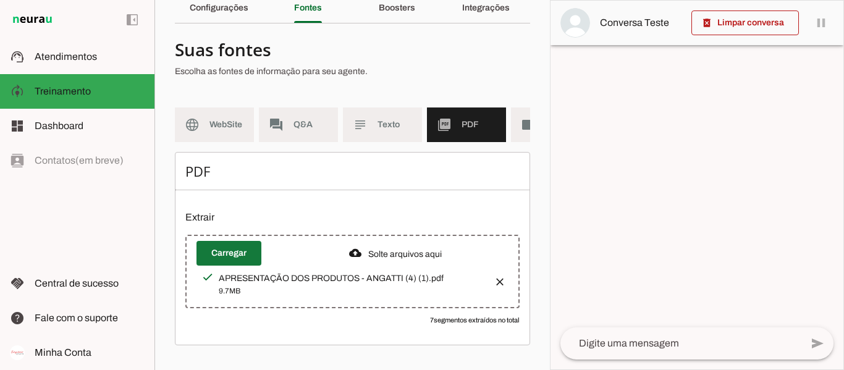
click at [244, 252] on span at bounding box center [229, 254] width 65 height 30
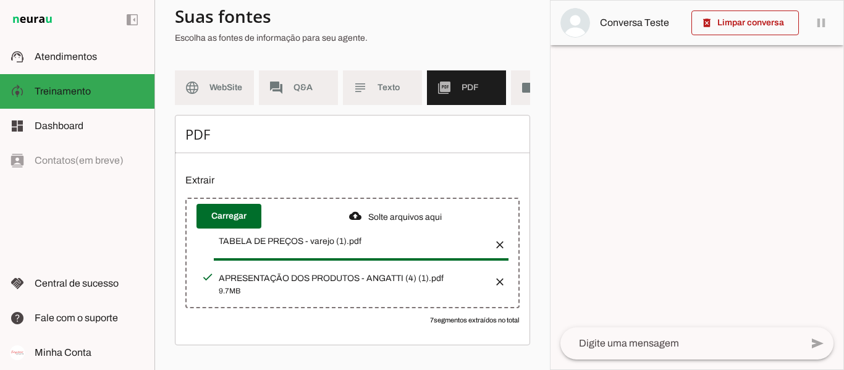
scroll to position [102, 0]
click at [394, 145] on div "PDF Extrair Carregar 7 segmentos extraídos no total" at bounding box center [352, 230] width 355 height 231
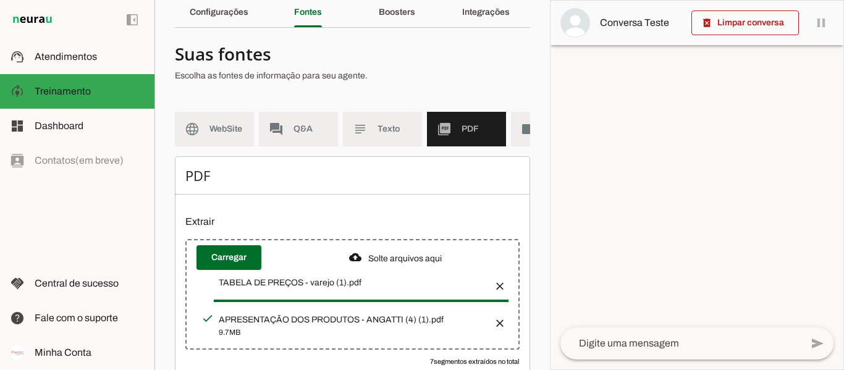
scroll to position [0, 0]
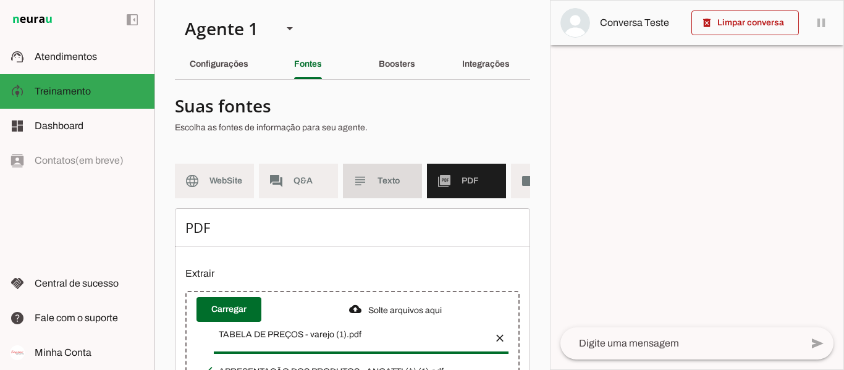
click at [405, 184] on span "Texto" at bounding box center [395, 181] width 35 height 12
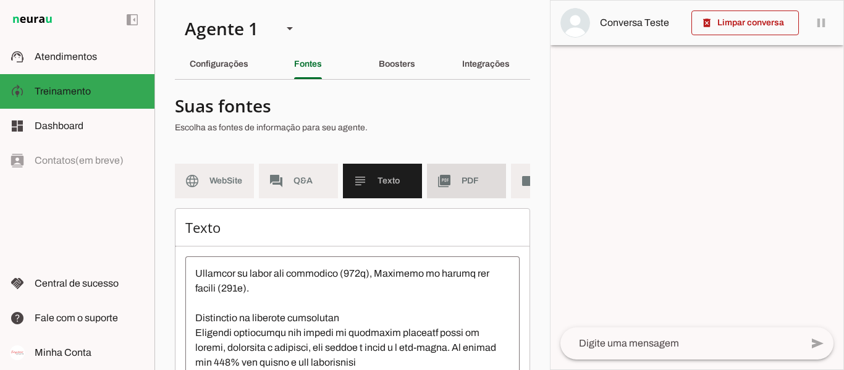
drag, startPoint x: 482, startPoint y: 181, endPoint x: 516, endPoint y: 198, distance: 38.2
click at [482, 181] on span "PDF" at bounding box center [479, 181] width 35 height 12
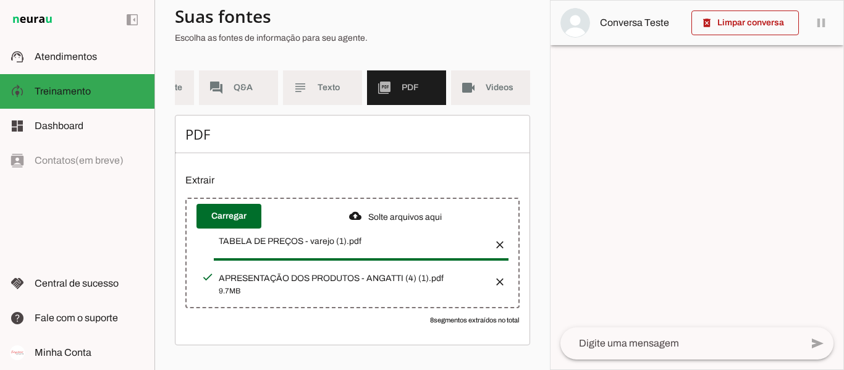
scroll to position [0, 69]
click at [486, 82] on span "Videos" at bounding box center [503, 88] width 35 height 12
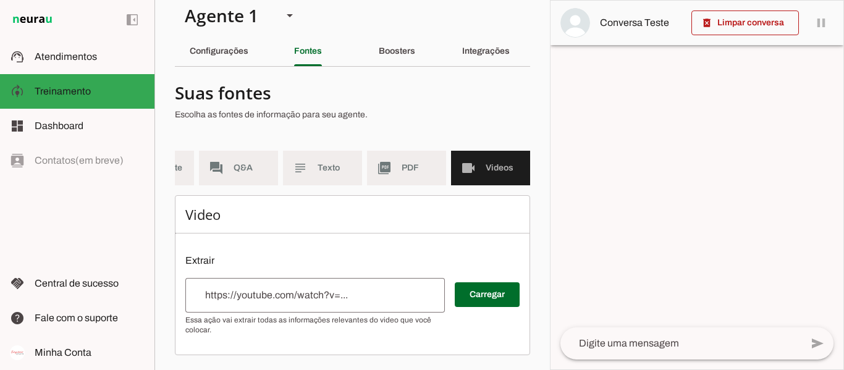
scroll to position [22, 0]
click at [402, 162] on span "PDF" at bounding box center [419, 168] width 35 height 12
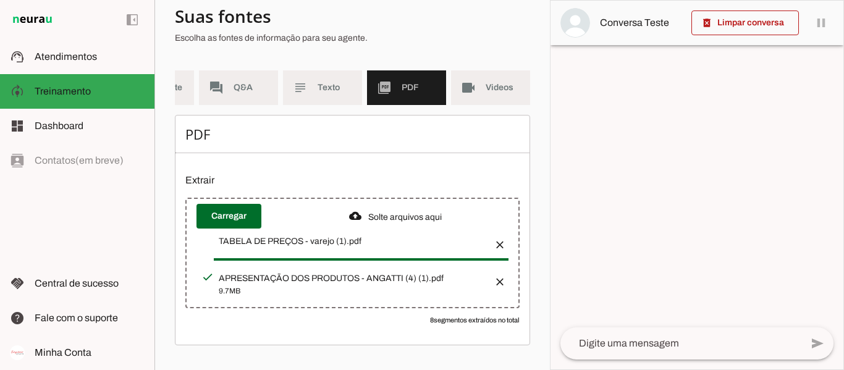
scroll to position [102, 0]
click at [217, 73] on md-item "forum Q&A" at bounding box center [238, 87] width 79 height 35
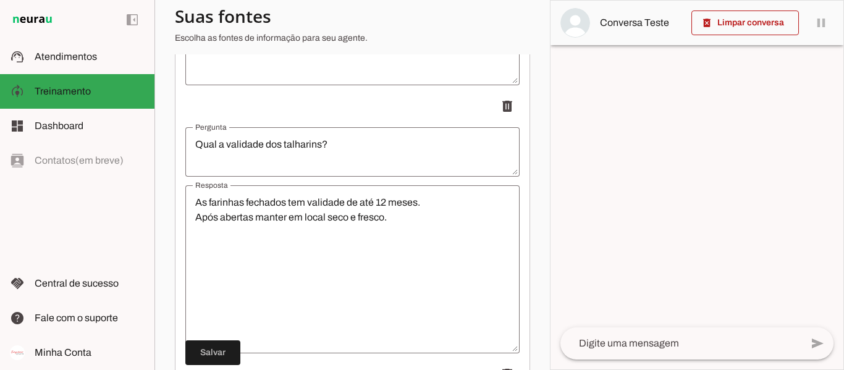
scroll to position [1243, 0]
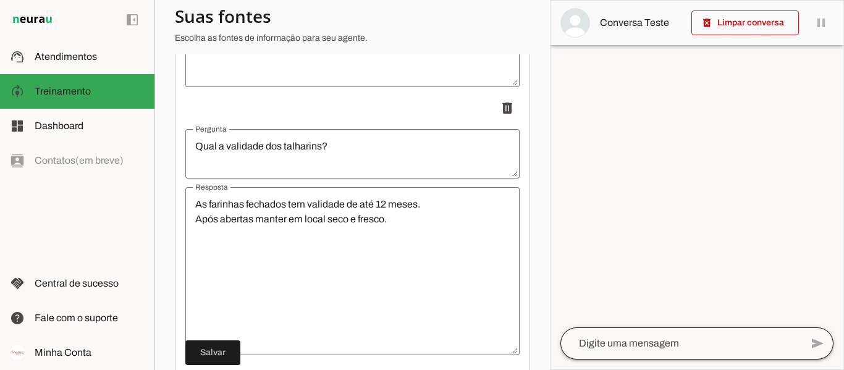
click at [620, 336] on div at bounding box center [681, 344] width 241 height 32
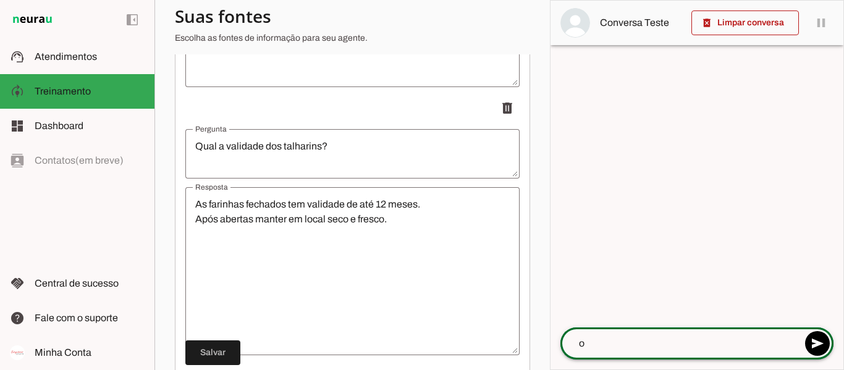
type textarea "oi"
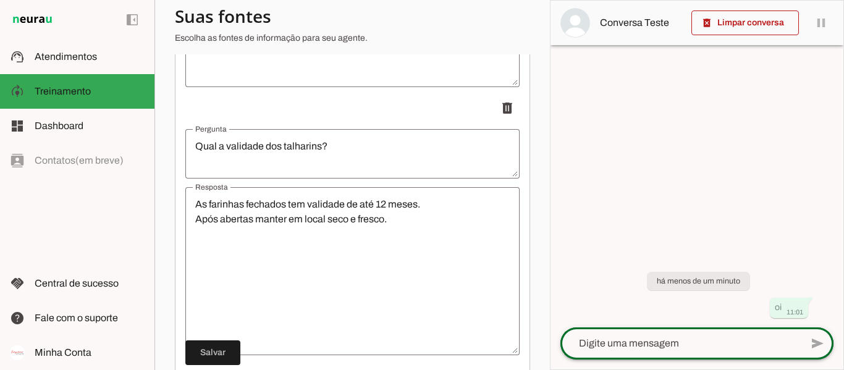
scroll to position [0, 17]
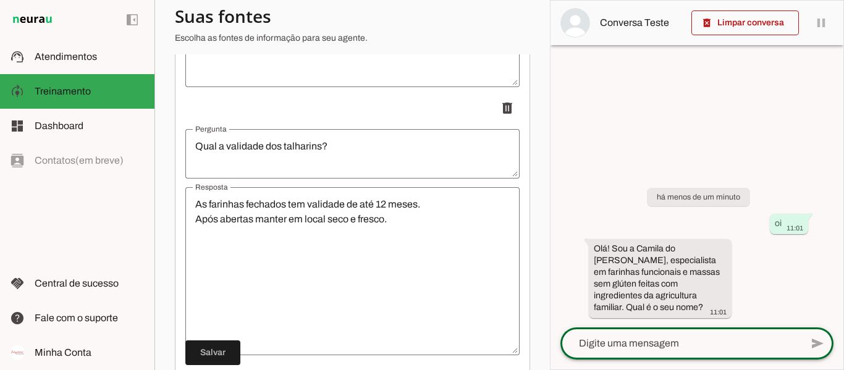
click at [629, 339] on textarea at bounding box center [681, 343] width 241 height 15
type textarea "Eduarda"
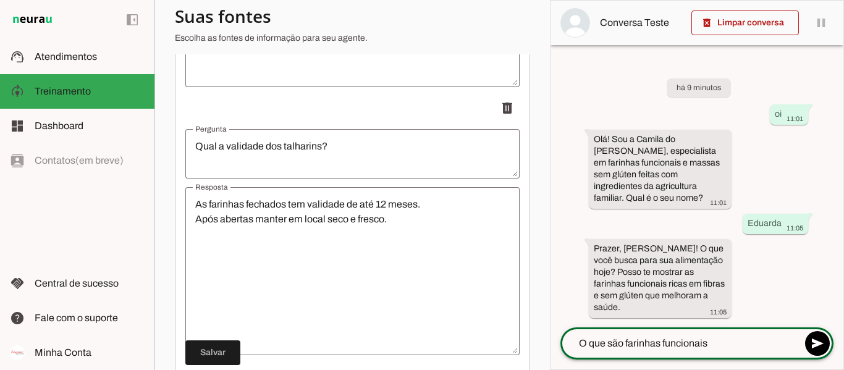
type textarea "O que são farinhas funcionais?"
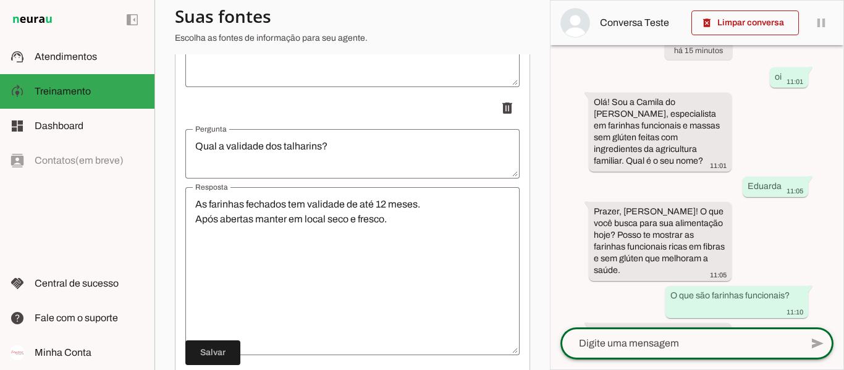
scroll to position [0, 0]
